Goal: Task Accomplishment & Management: Use online tool/utility

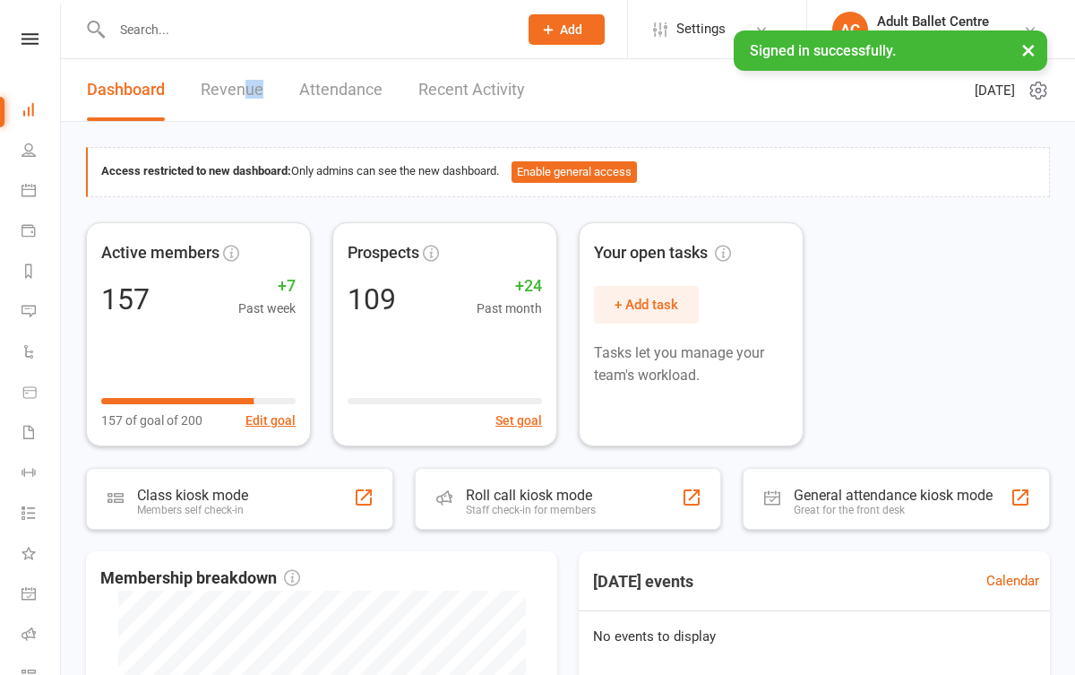
click at [248, 99] on link "Revenue" at bounding box center [232, 90] width 63 height 62
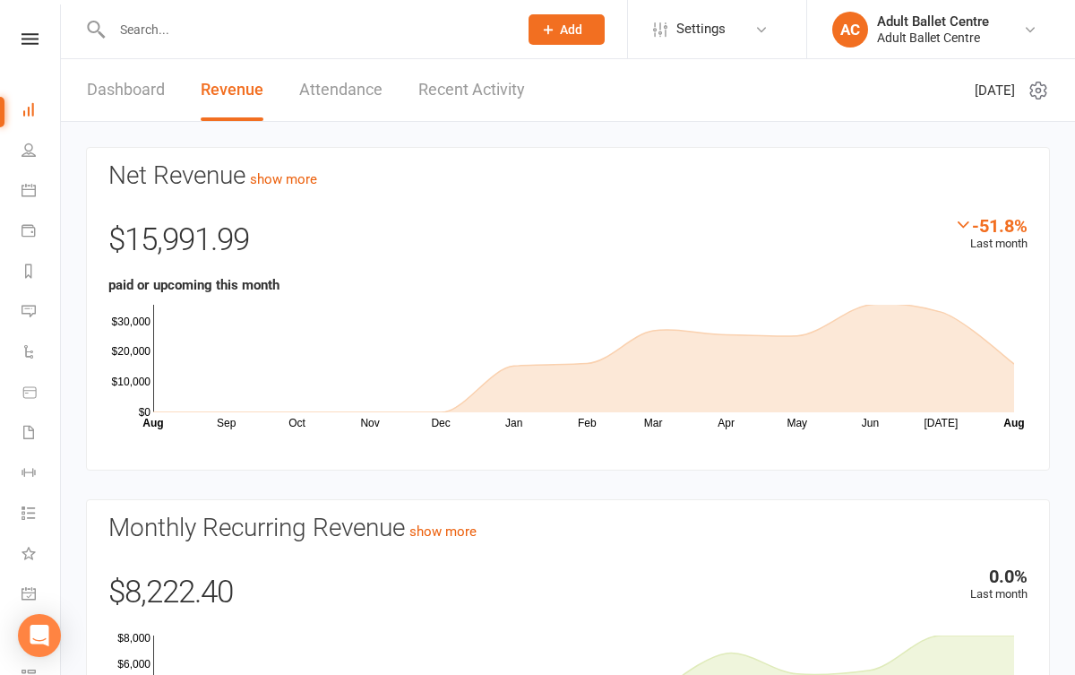
click at [342, 101] on link "Attendance" at bounding box center [340, 90] width 83 height 62
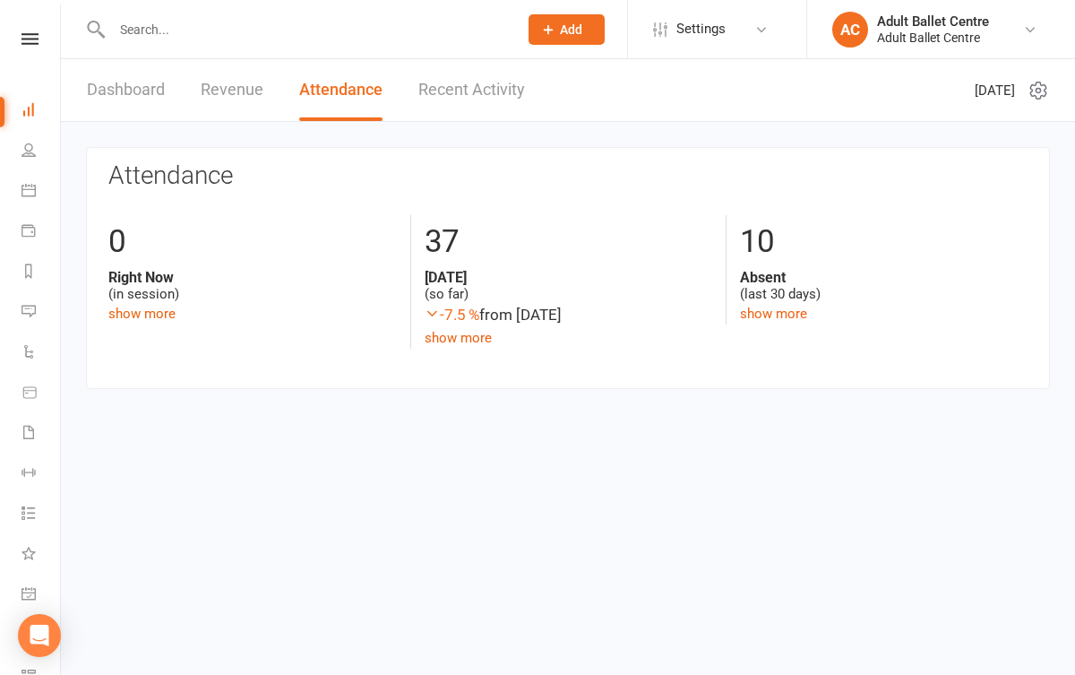
click at [470, 102] on link "Recent Activity" at bounding box center [471, 90] width 107 height 62
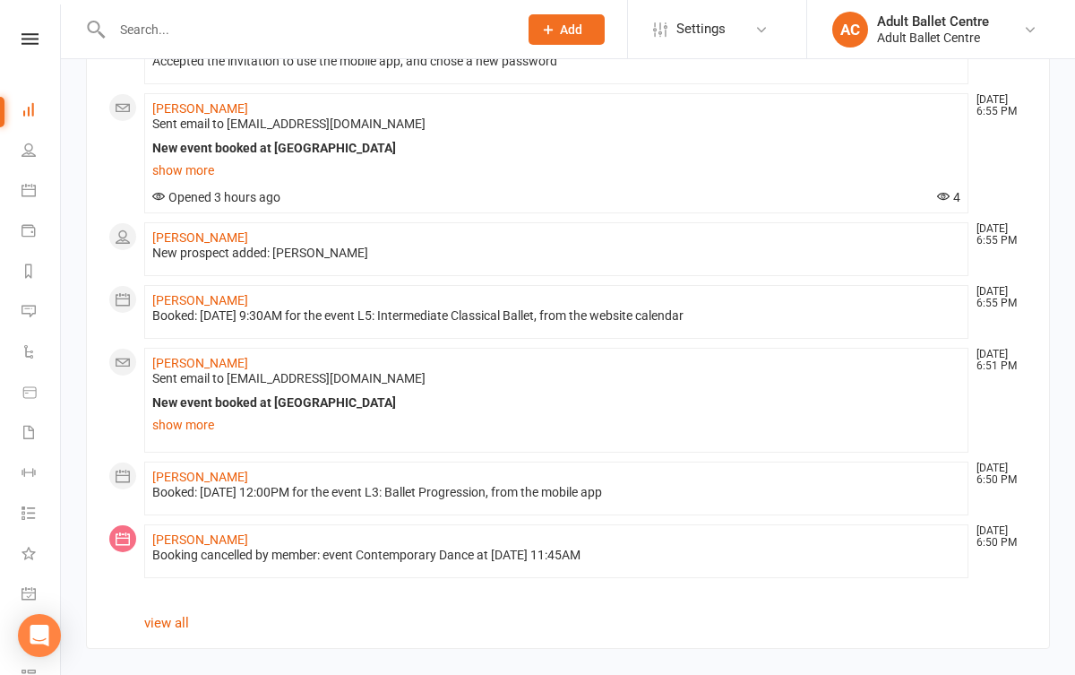
scroll to position [1177, 0]
click at [39, 187] on link "Calendar" at bounding box center [42, 192] width 40 height 40
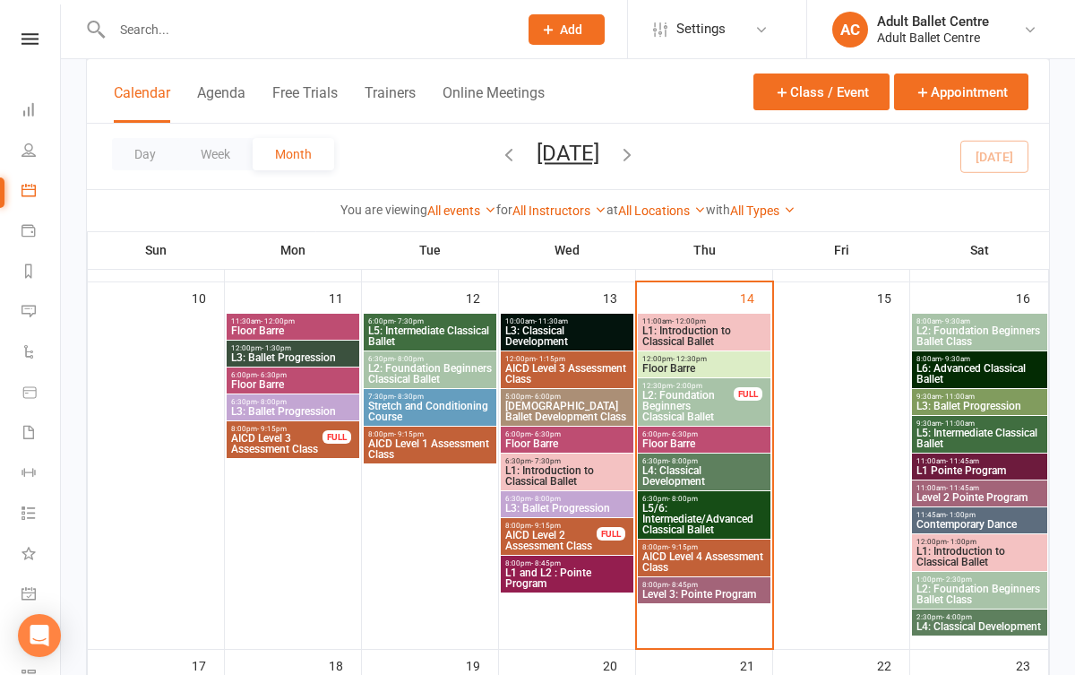
scroll to position [842, 0]
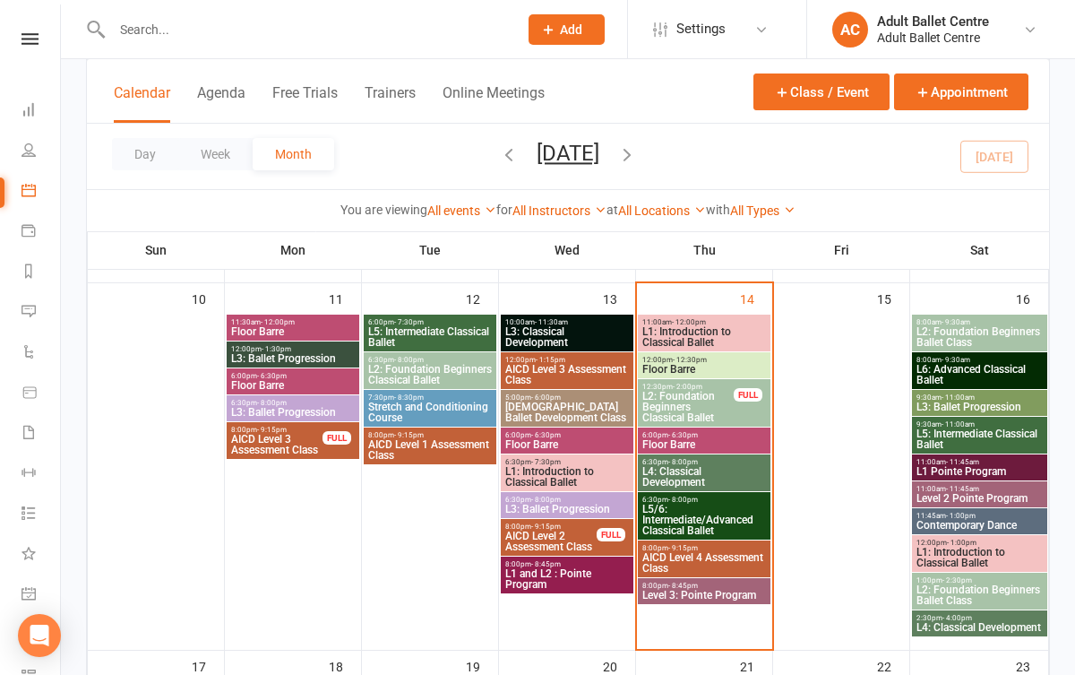
click at [741, 511] on span "L5/6: Intermediate/Advanced Classical Ballet" at bounding box center [704, 520] width 125 height 32
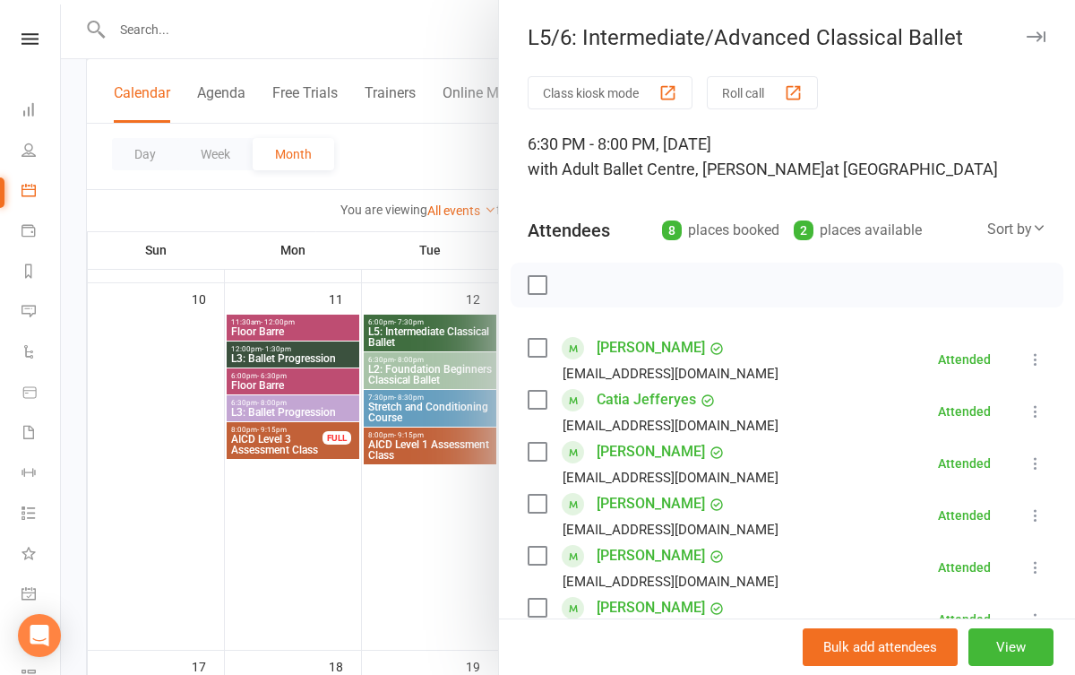
scroll to position [177, 0]
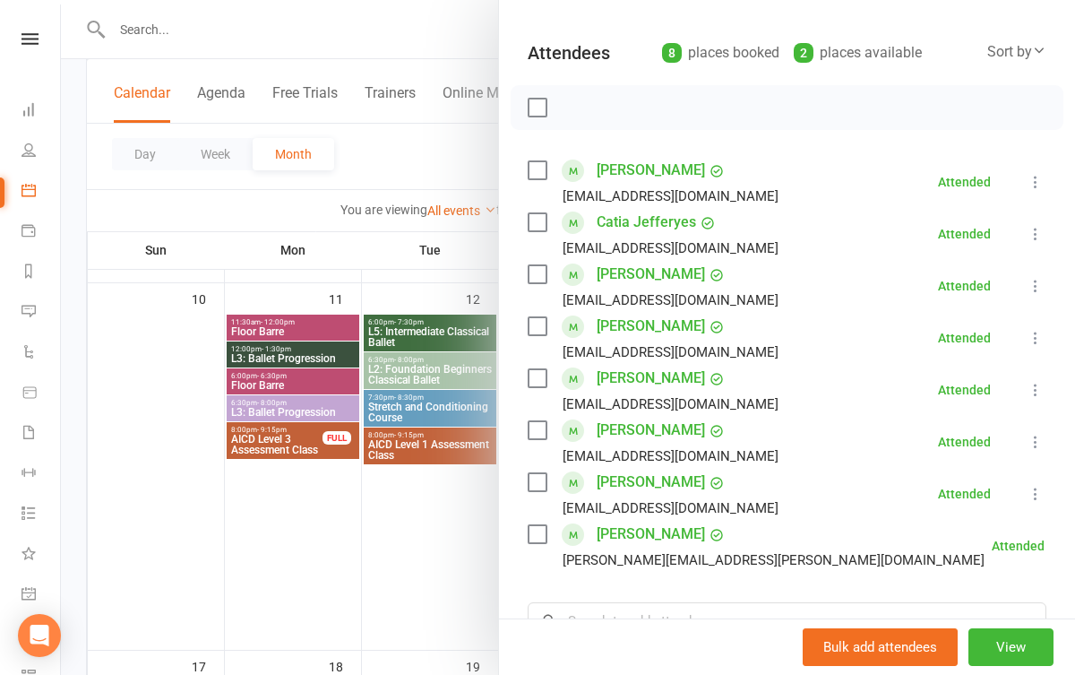
click at [373, 531] on div at bounding box center [568, 337] width 1014 height 675
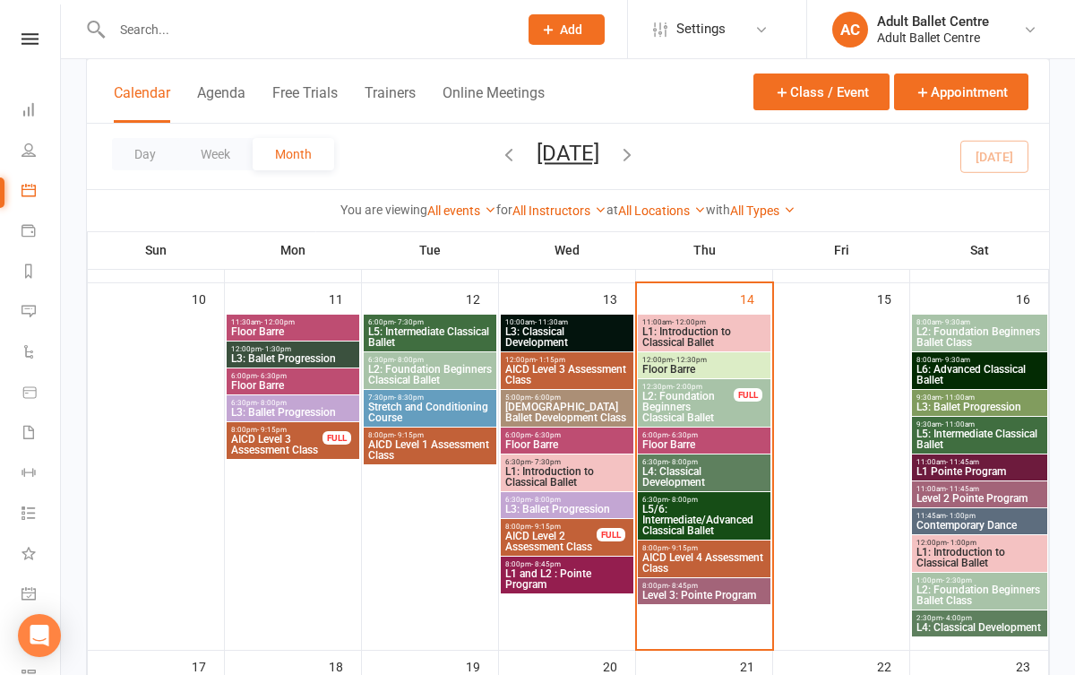
click at [668, 591] on span "Level 3: Pointe Program" at bounding box center [704, 595] width 125 height 11
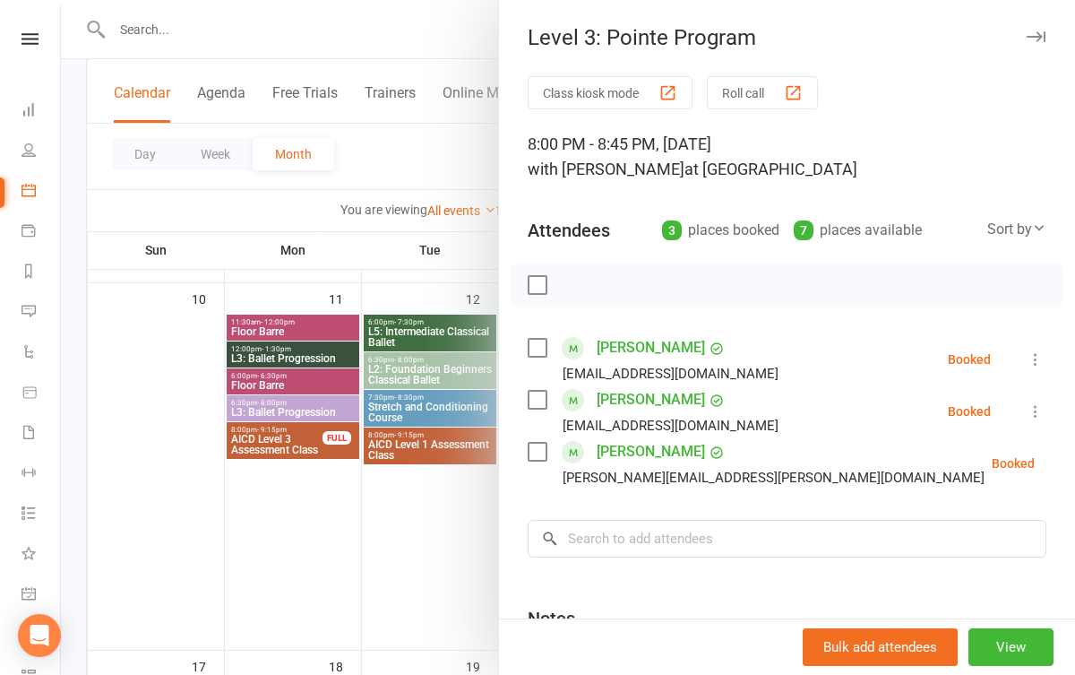
click at [1031, 364] on icon at bounding box center [1036, 359] width 18 height 18
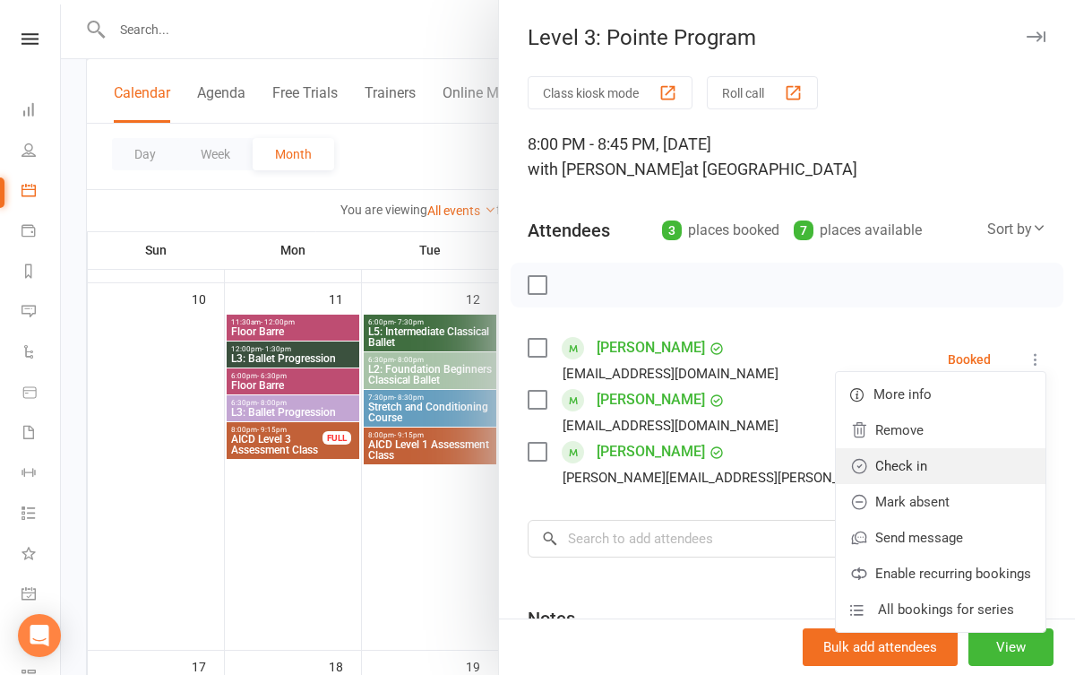
click at [950, 461] on link "Check in" at bounding box center [941, 466] width 210 height 36
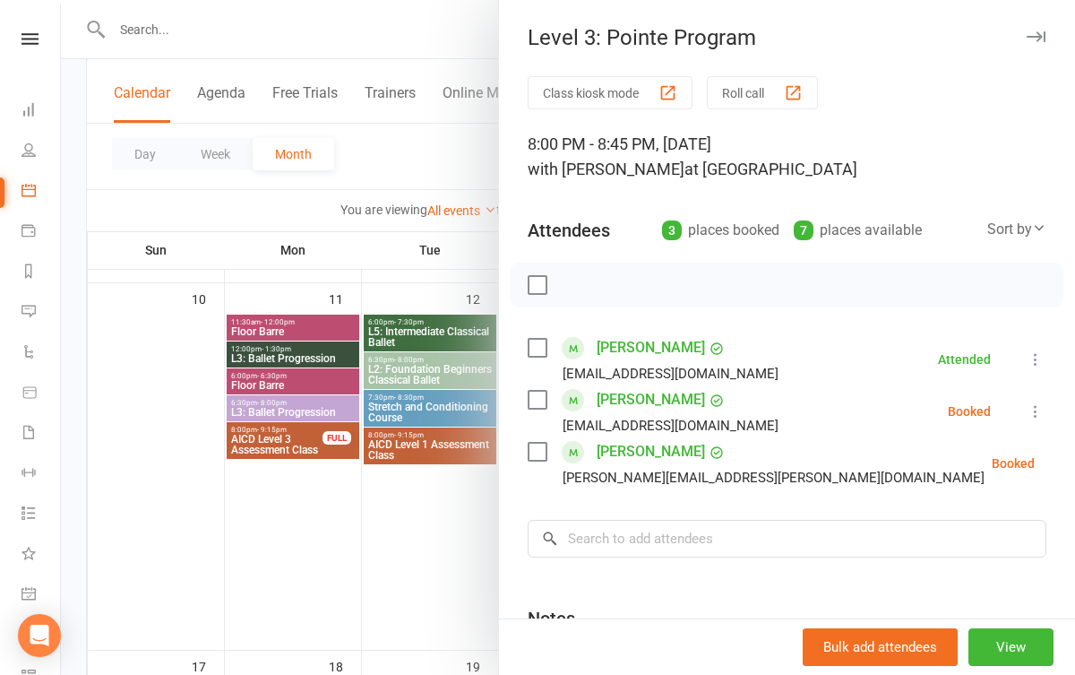
click at [1028, 410] on icon at bounding box center [1036, 411] width 18 height 18
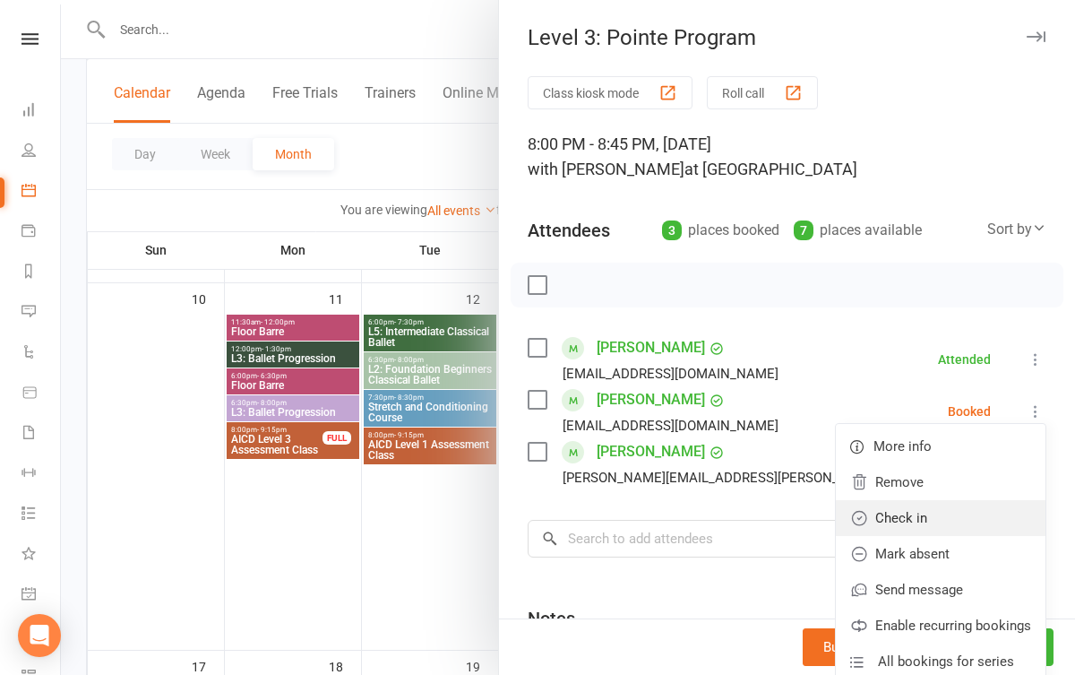
click at [969, 511] on link "Check in" at bounding box center [941, 518] width 210 height 36
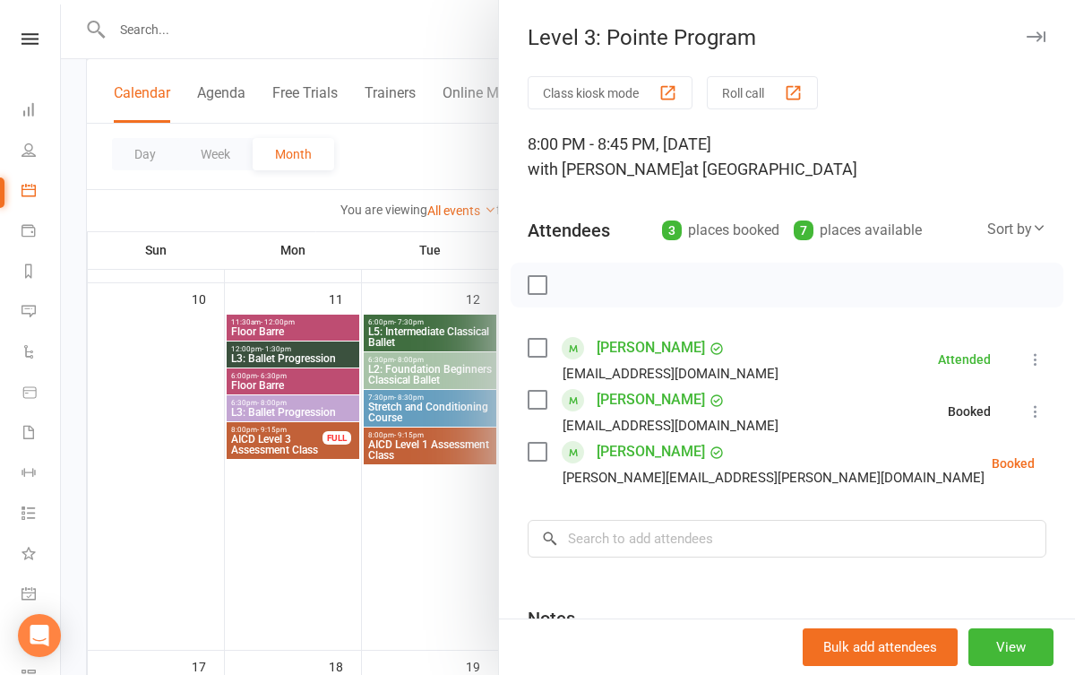
click at [1071, 461] on icon at bounding box center [1080, 463] width 18 height 18
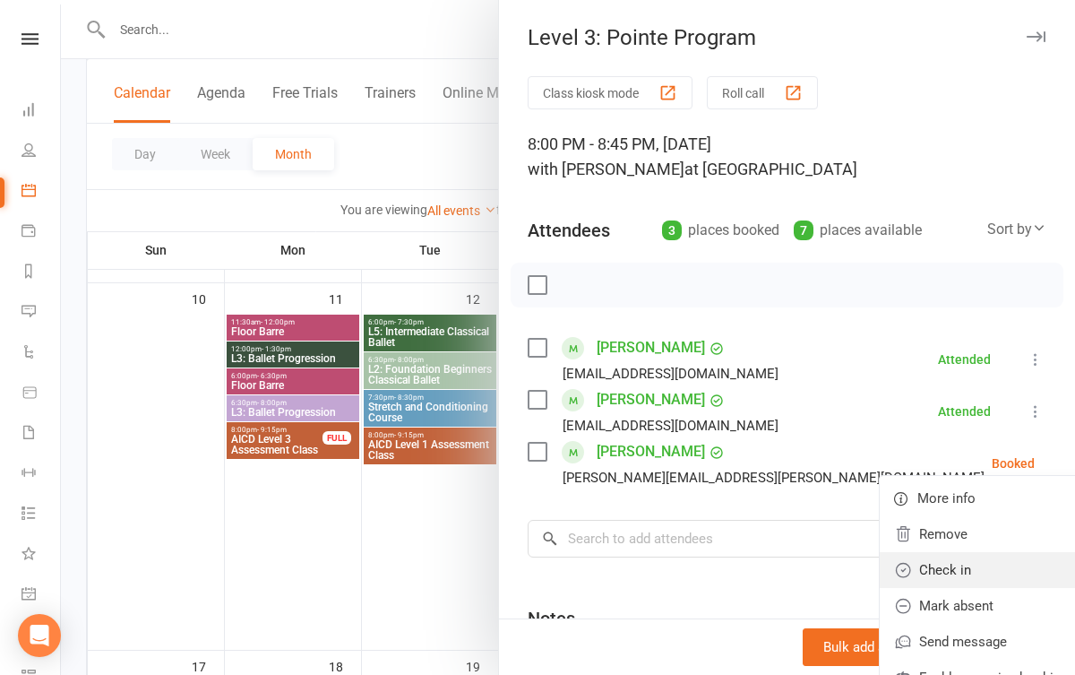
click at [935, 576] on link "Check in" at bounding box center [985, 570] width 210 height 36
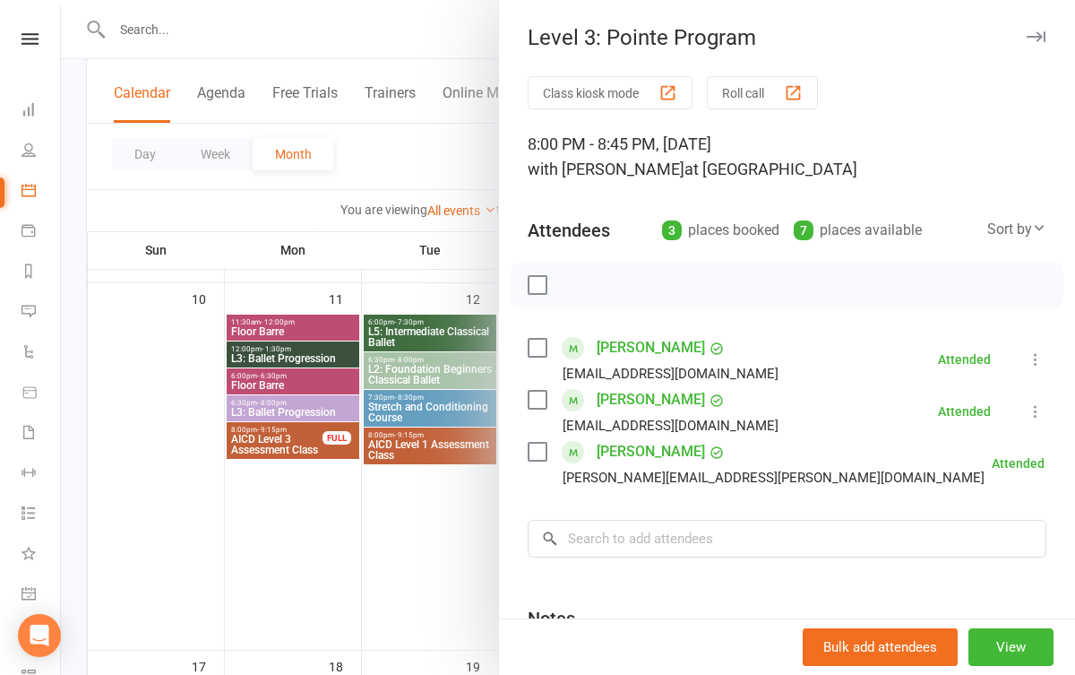
click at [374, 513] on div at bounding box center [568, 337] width 1014 height 675
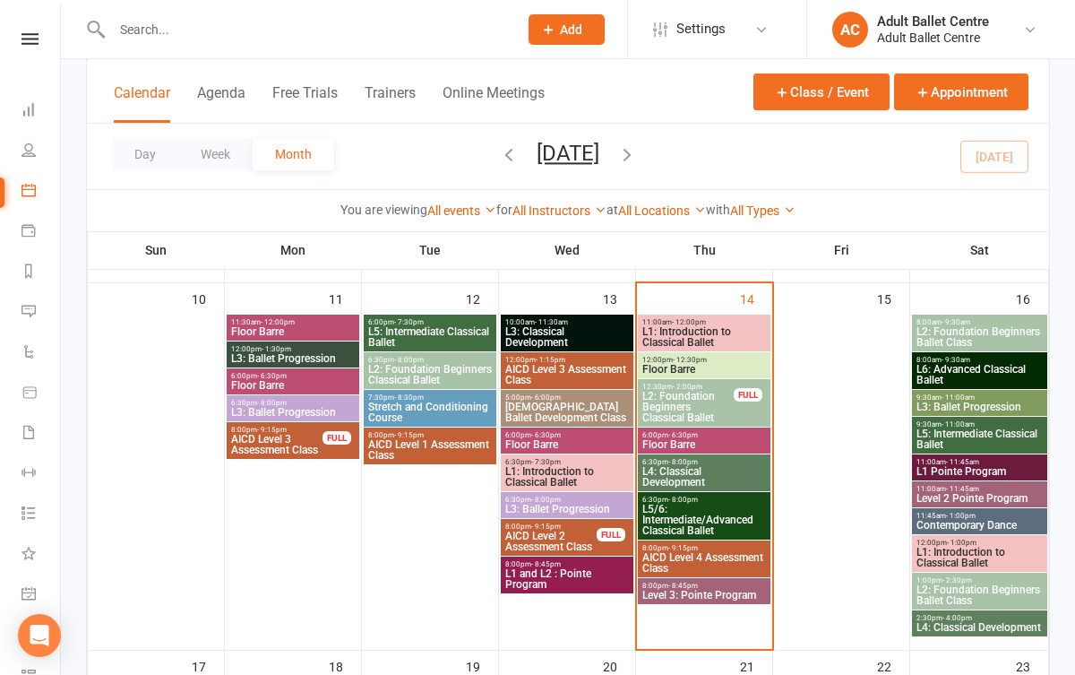
click at [1001, 333] on span "L2: Foundation Beginners Ballet Class" at bounding box center [980, 337] width 128 height 22
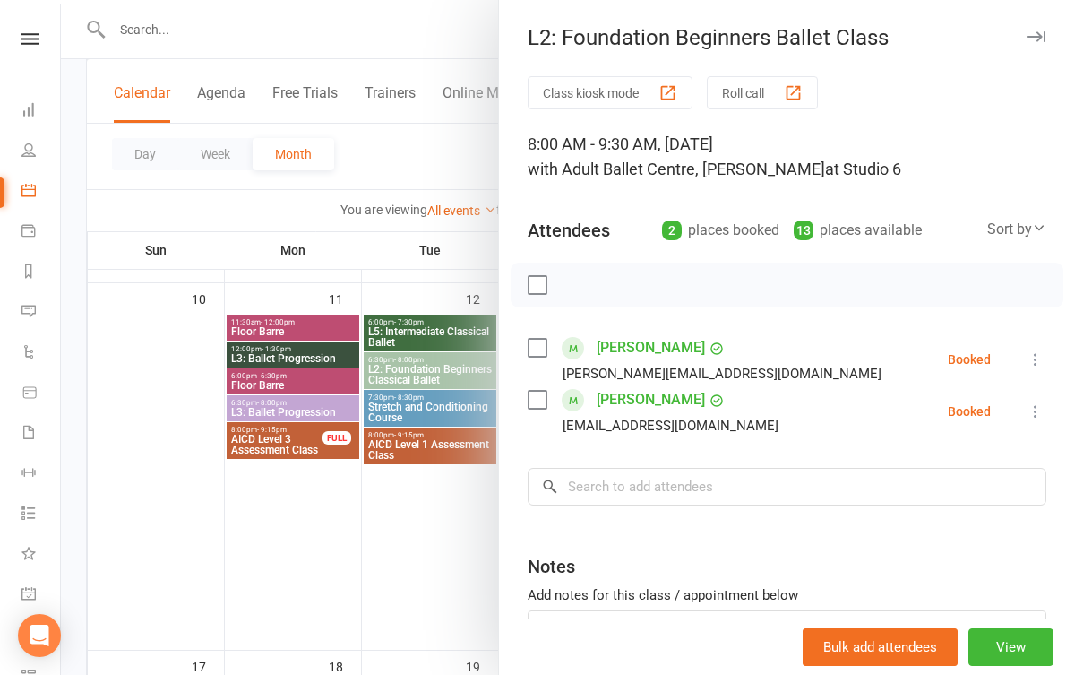
click at [350, 527] on div at bounding box center [568, 337] width 1014 height 675
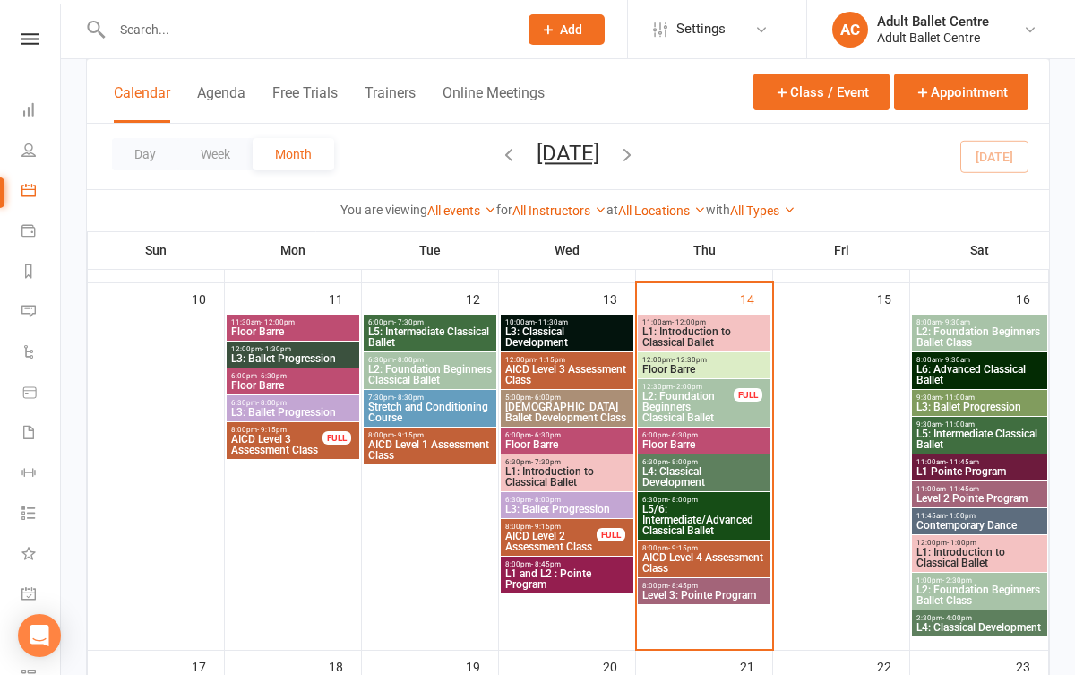
click at [1018, 359] on span "8:00am - 9:30am" at bounding box center [980, 360] width 128 height 8
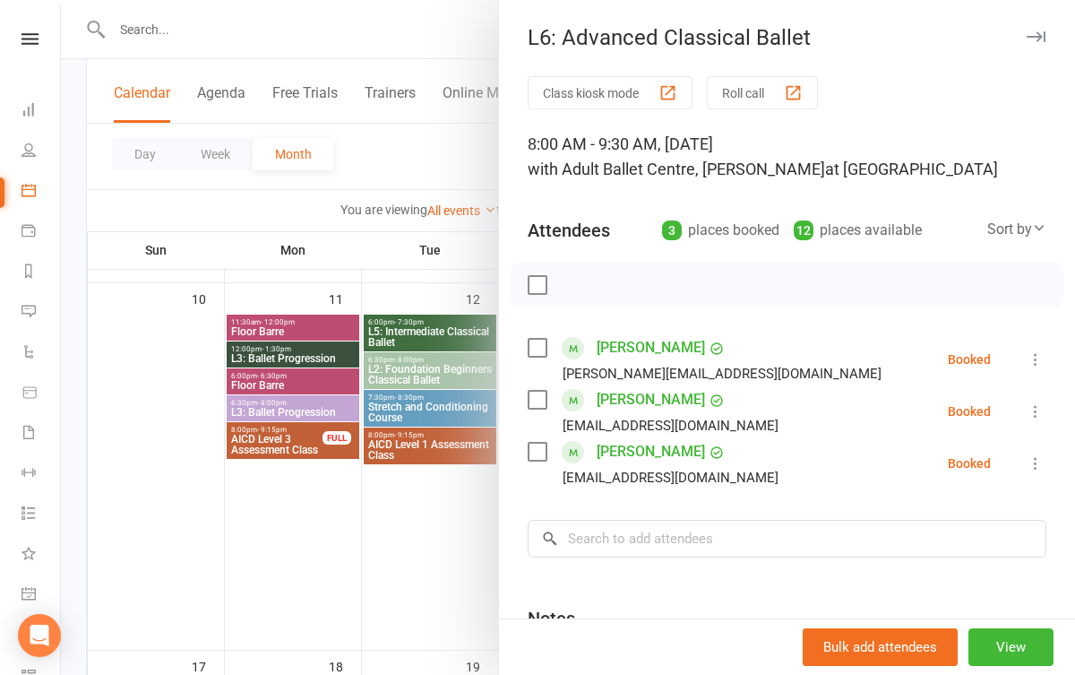
click at [461, 486] on div at bounding box center [568, 337] width 1014 height 675
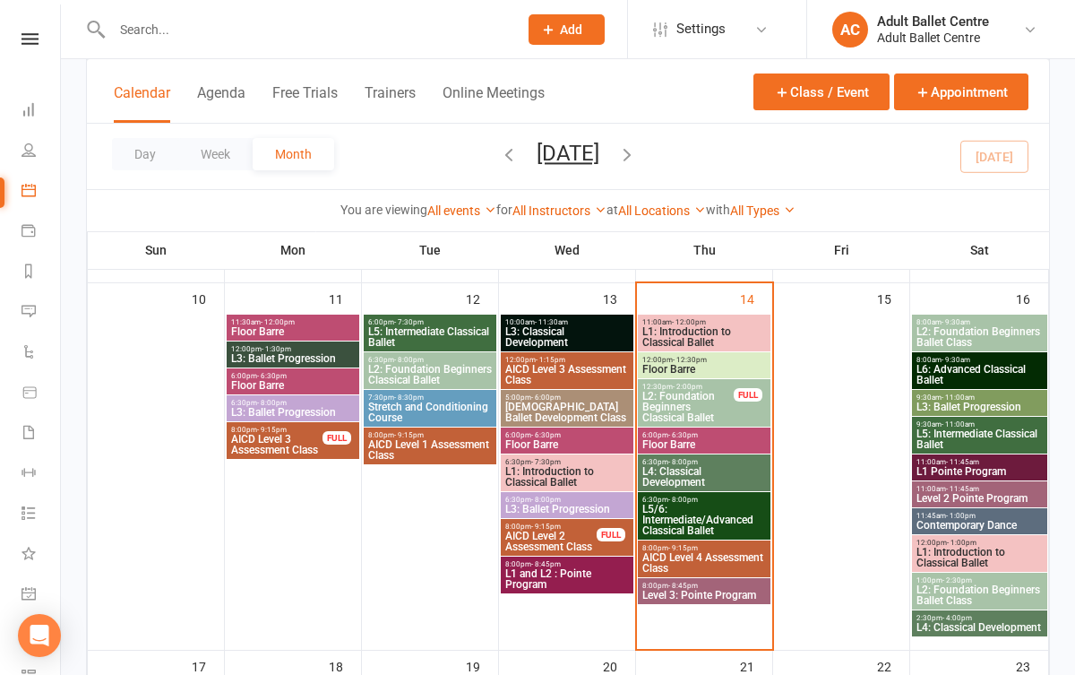
click at [984, 433] on span "L5: Intermediate Classical Ballet" at bounding box center [980, 439] width 128 height 22
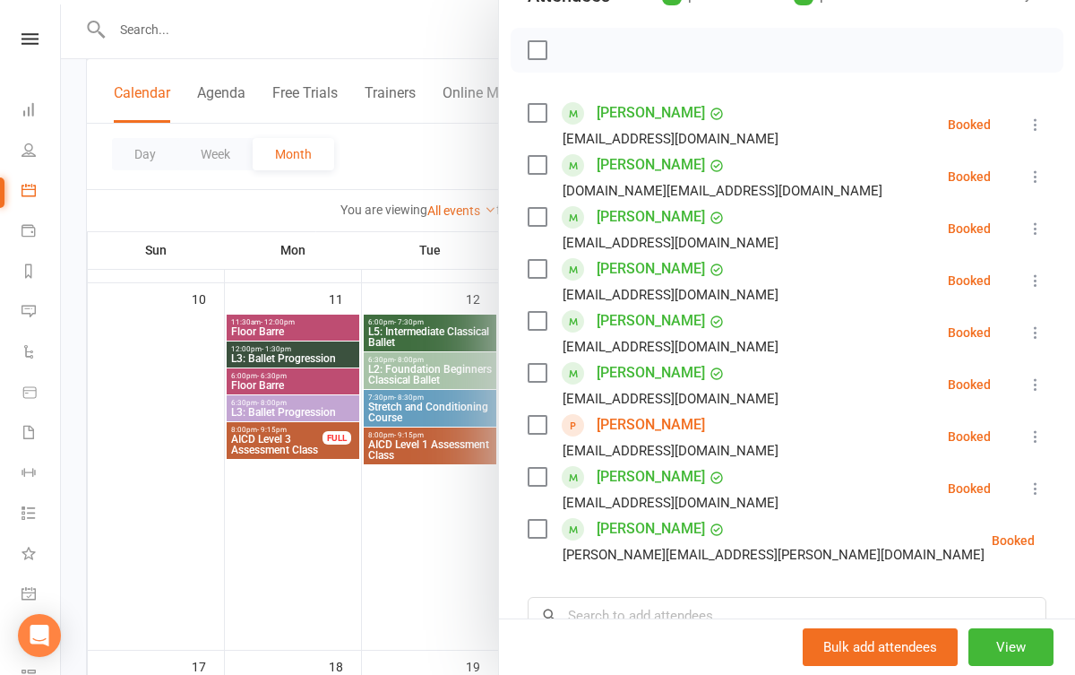
scroll to position [244, 0]
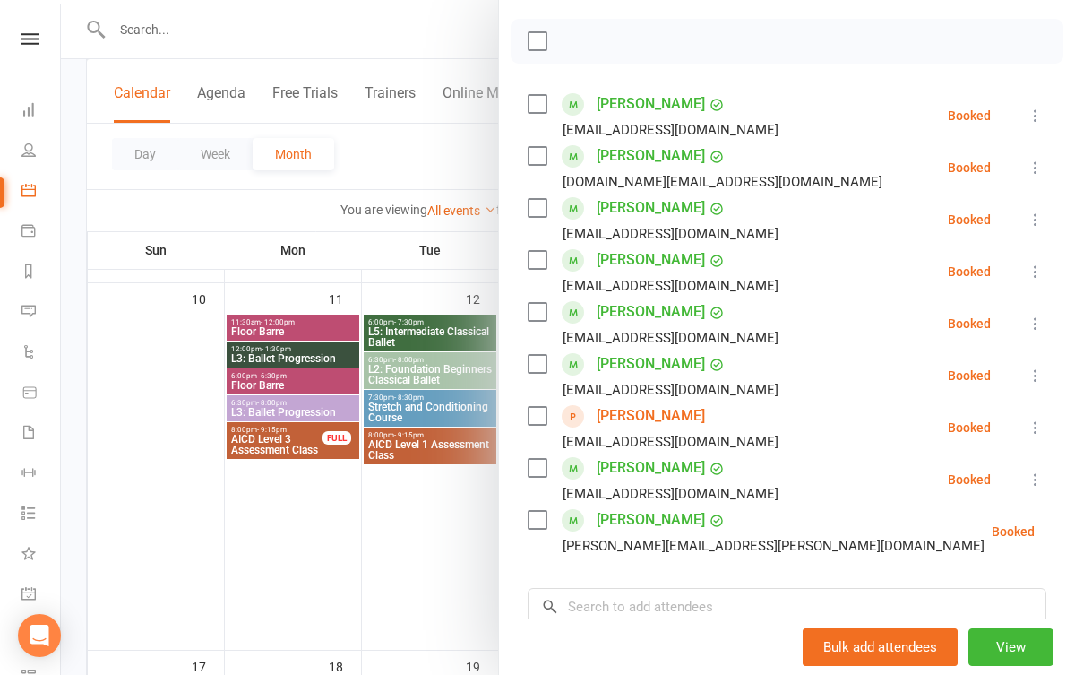
click at [441, 558] on div at bounding box center [568, 337] width 1014 height 675
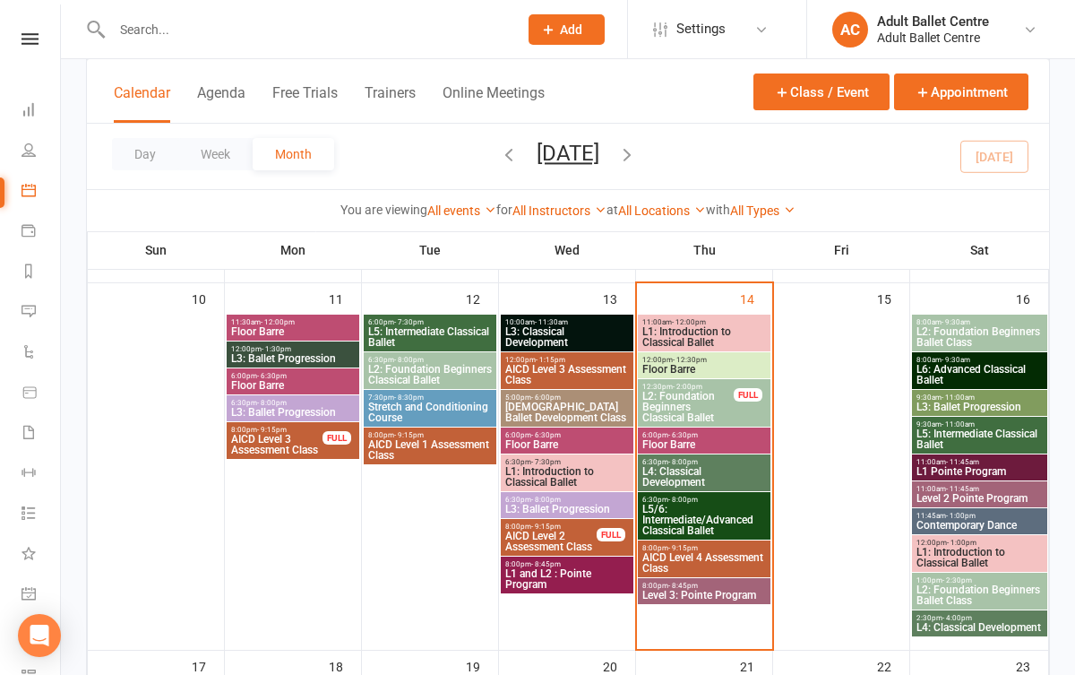
click at [953, 437] on span "L5: Intermediate Classical Ballet" at bounding box center [980, 439] width 128 height 22
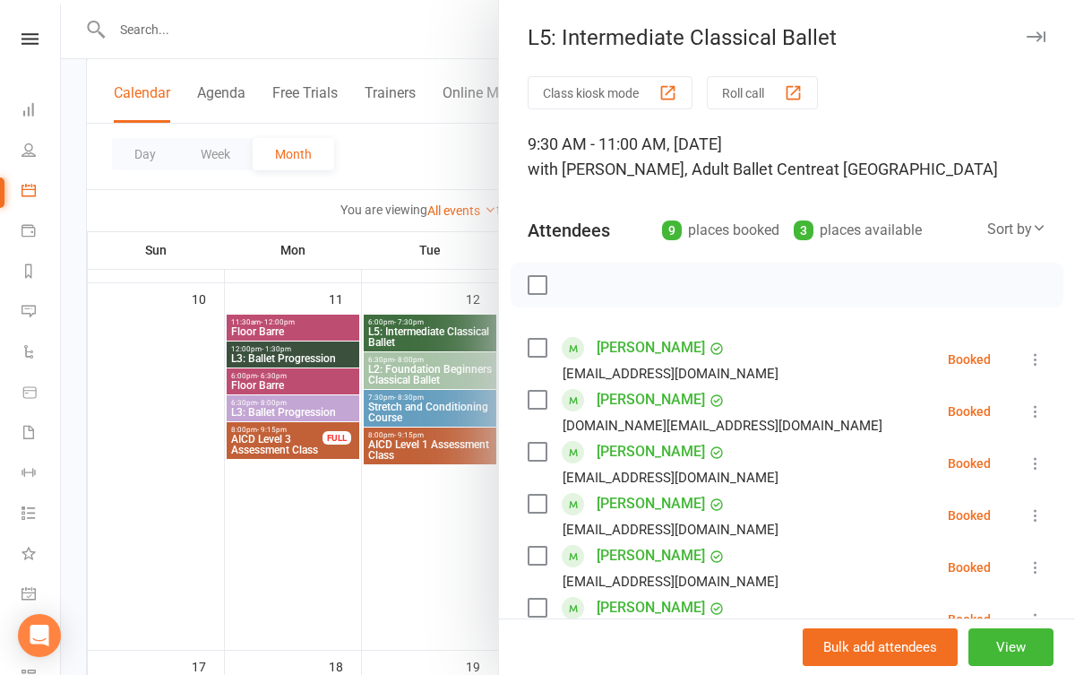
click at [404, 530] on div at bounding box center [568, 337] width 1014 height 675
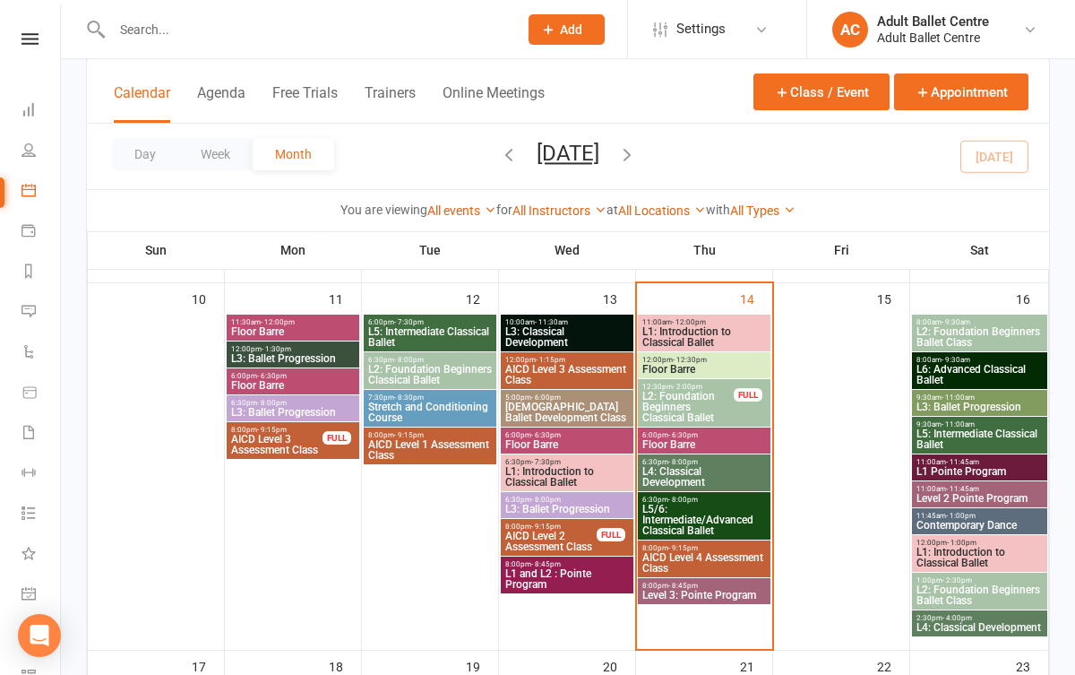
click at [976, 487] on span "- 11:45am" at bounding box center [962, 489] width 33 height 8
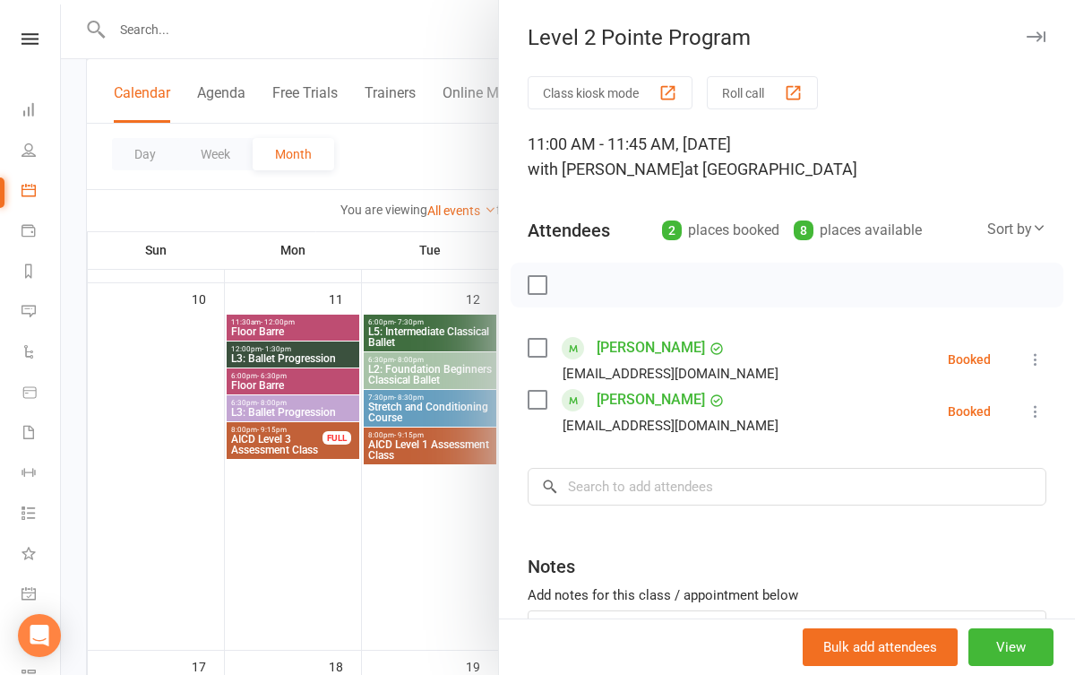
click at [430, 545] on div at bounding box center [568, 337] width 1014 height 675
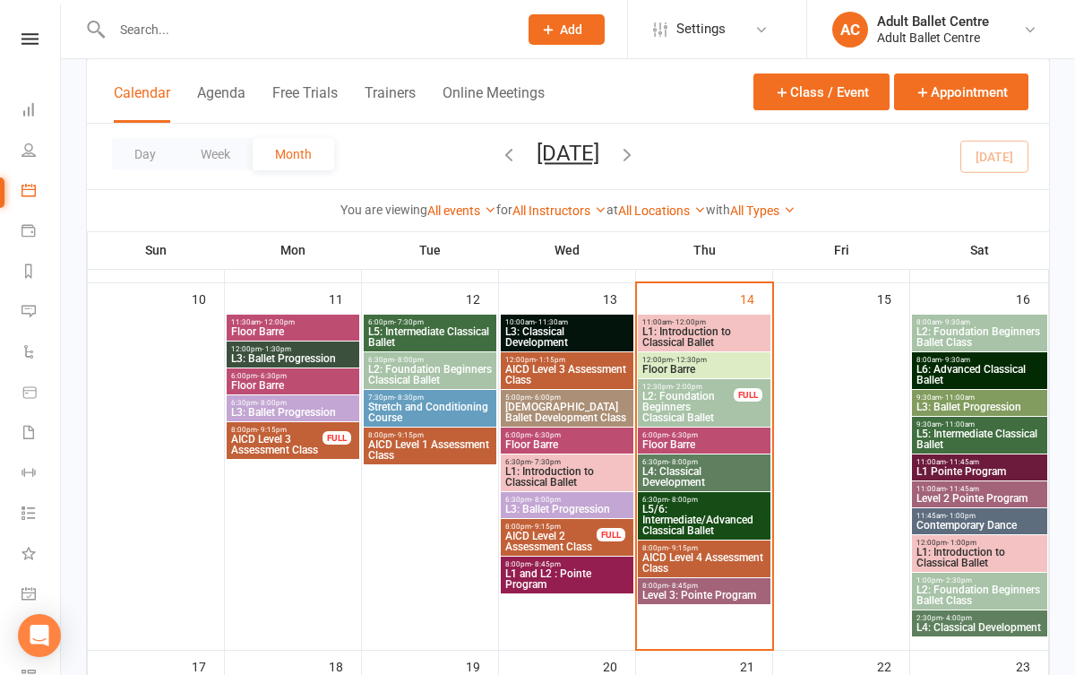
click at [980, 543] on span "12:00pm - 1:00pm" at bounding box center [980, 543] width 128 height 8
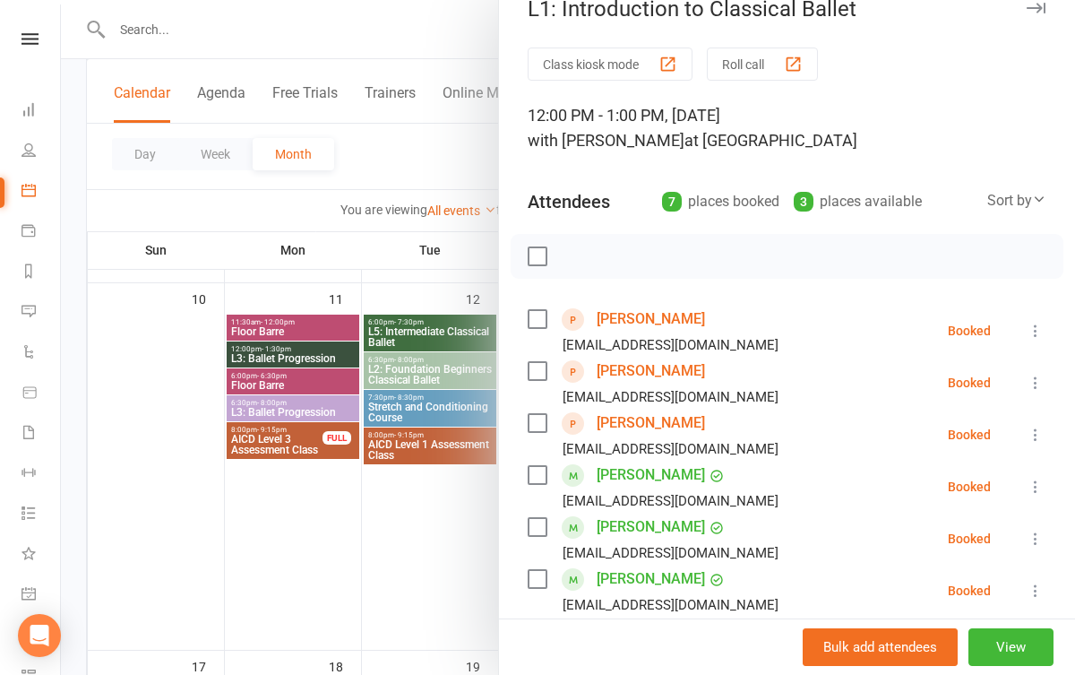
scroll to position [6, 0]
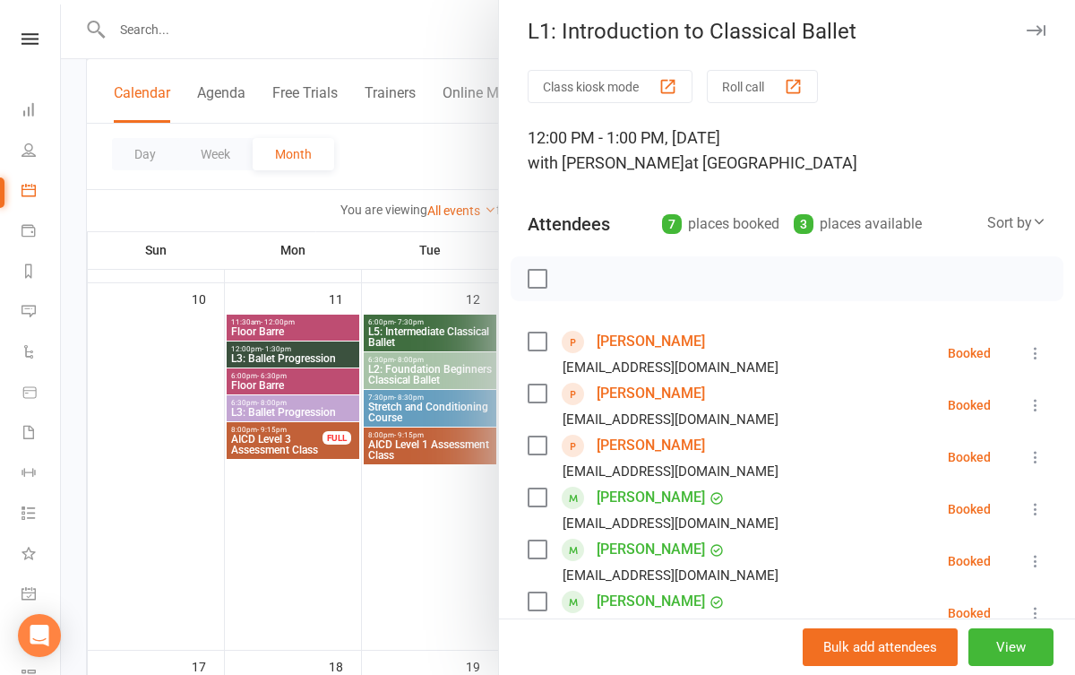
click at [422, 516] on div at bounding box center [568, 337] width 1014 height 675
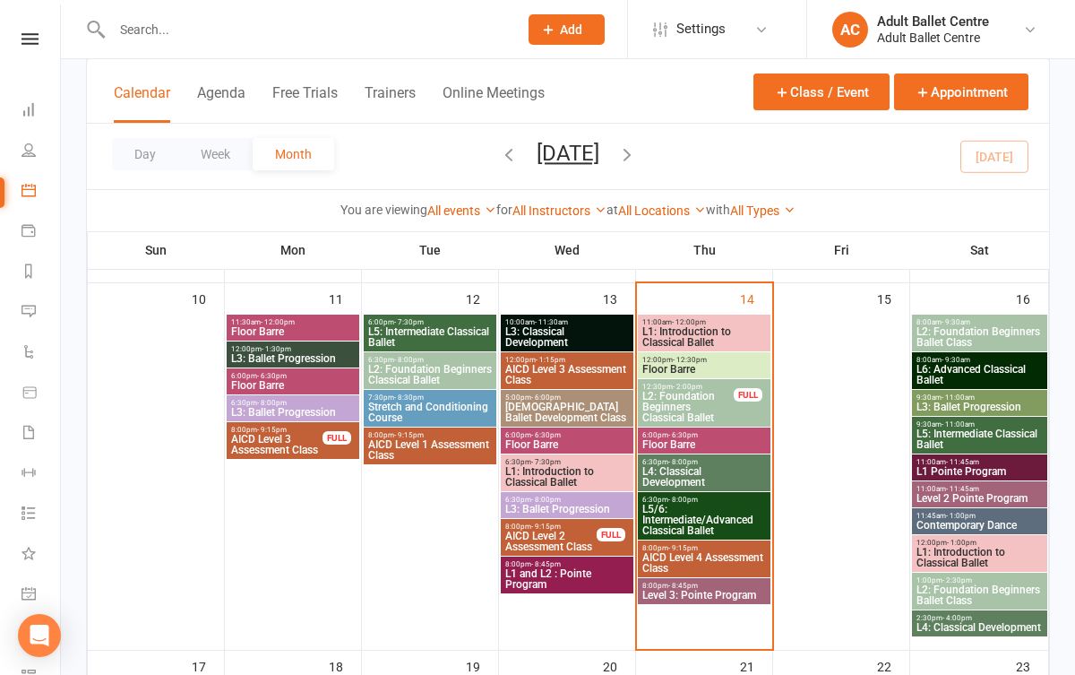
click at [945, 593] on span "L2: Foundation Beginners Ballet Class" at bounding box center [980, 595] width 128 height 22
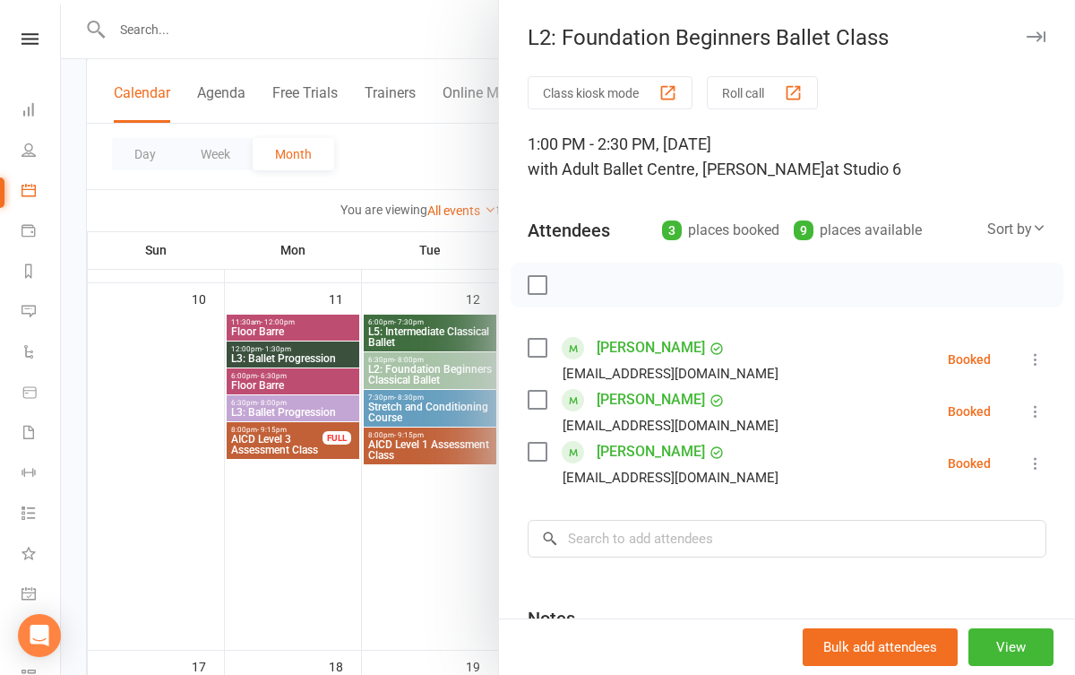
click at [397, 572] on div at bounding box center [568, 337] width 1014 height 675
